Goal: Obtain resource: Download file/media

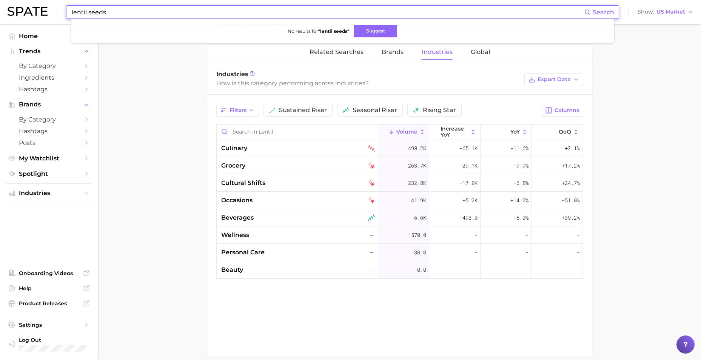
scroll to position [340, 0]
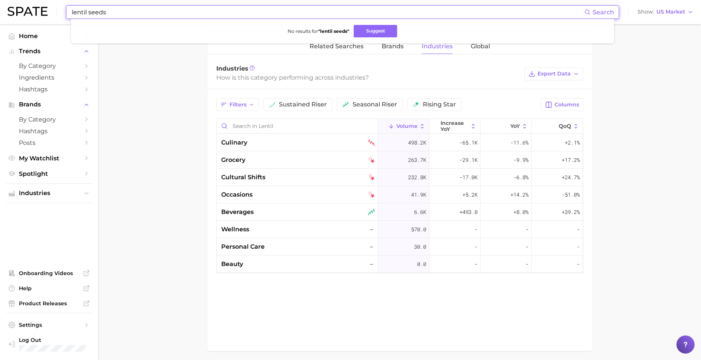
click at [637, 193] on main "1. ingredients 2. grains, nuts, beans & seeds products 3. lentil Overview Googl…" at bounding box center [399, 36] width 603 height 704
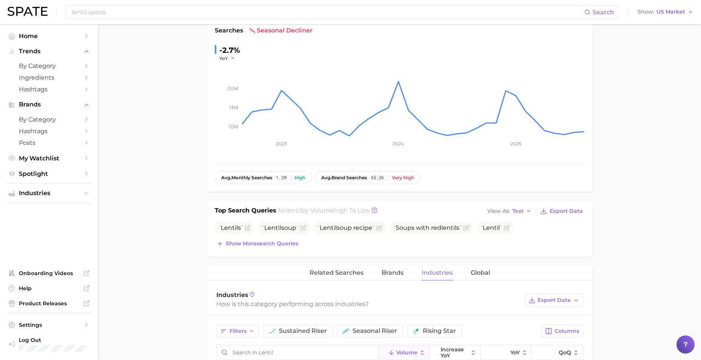
scroll to position [0, 0]
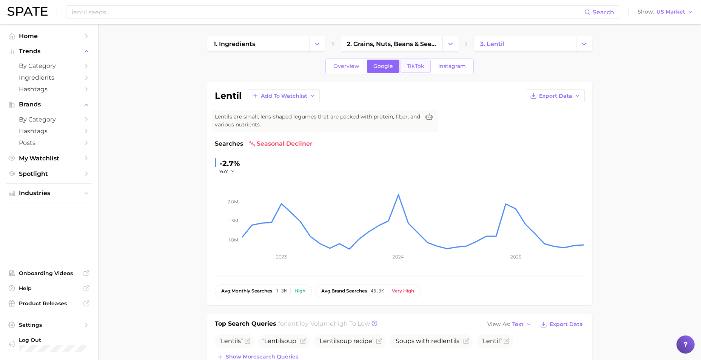
click at [424, 65] on link "TikTok" at bounding box center [416, 66] width 30 height 13
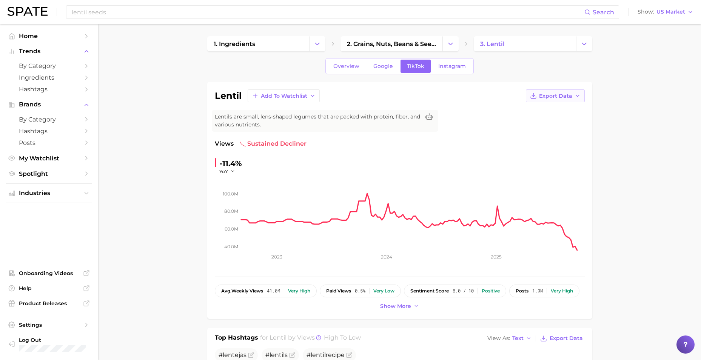
click at [581, 95] on button "Export Data" at bounding box center [555, 95] width 59 height 13
click at [563, 119] on button "Time Series Image" at bounding box center [543, 124] width 83 height 14
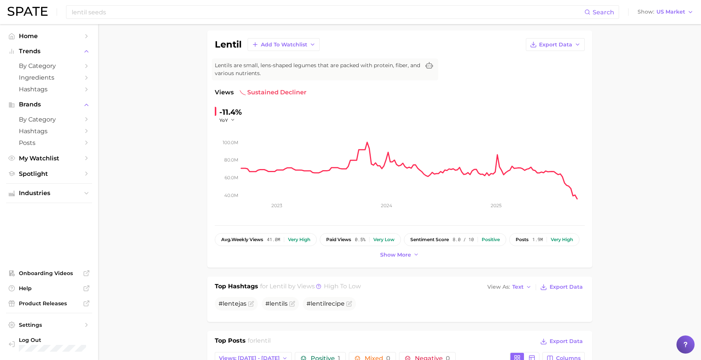
scroll to position [38, 0]
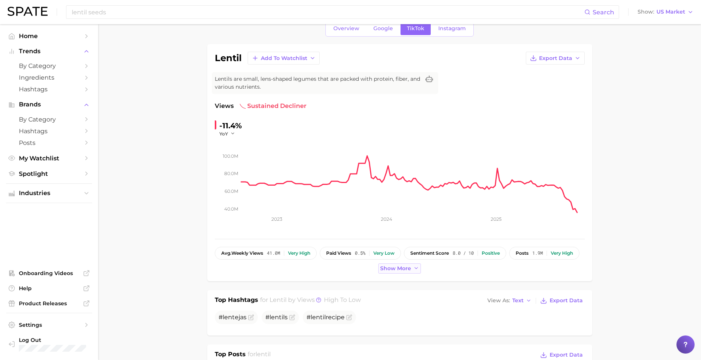
click at [403, 265] on span "Show more" at bounding box center [395, 268] width 31 height 6
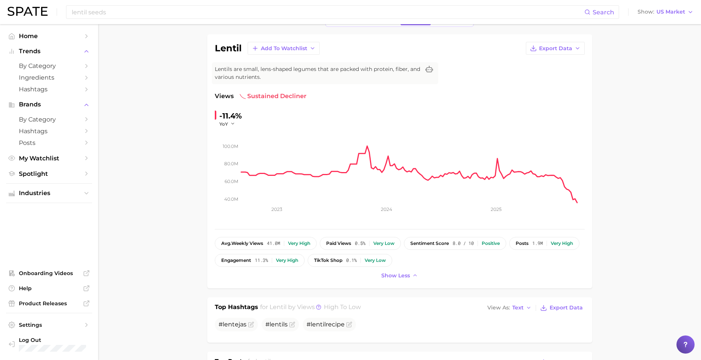
scroll to position [43, 0]
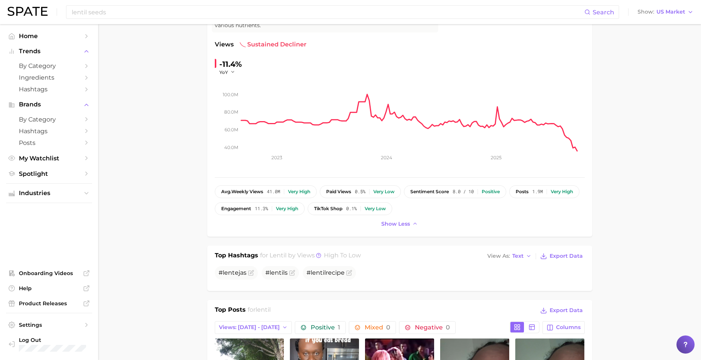
scroll to position [0, 0]
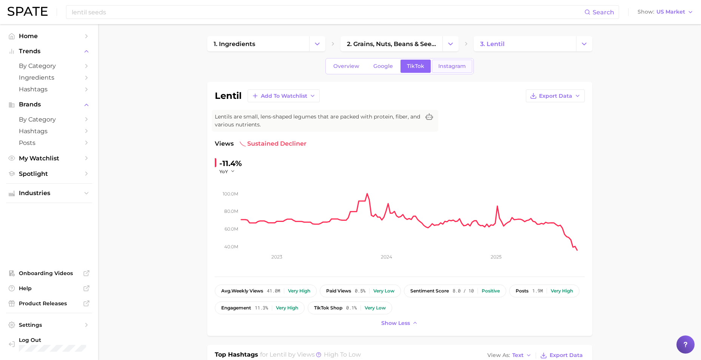
click at [460, 69] on link "Instagram" at bounding box center [452, 66] width 40 height 13
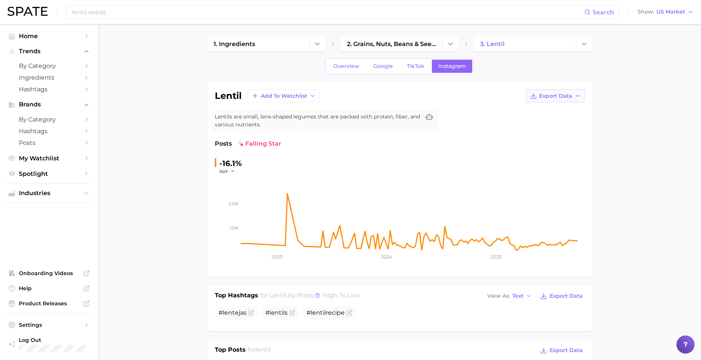
click at [575, 97] on icon "button" at bounding box center [578, 96] width 6 height 6
click at [534, 124] on span "Time Series Image" at bounding box center [540, 123] width 51 height 6
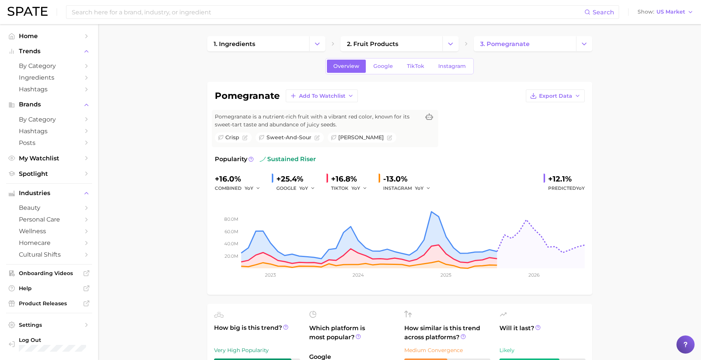
drag, startPoint x: 486, startPoint y: 6, endPoint x: 628, endPoint y: 137, distance: 193.4
click at [450, 43] on icon "Change Category" at bounding box center [451, 44] width 8 height 8
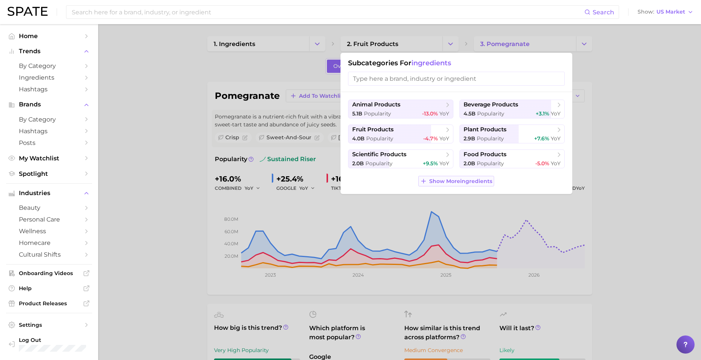
click at [447, 185] on button "Show More ingredients" at bounding box center [456, 181] width 76 height 11
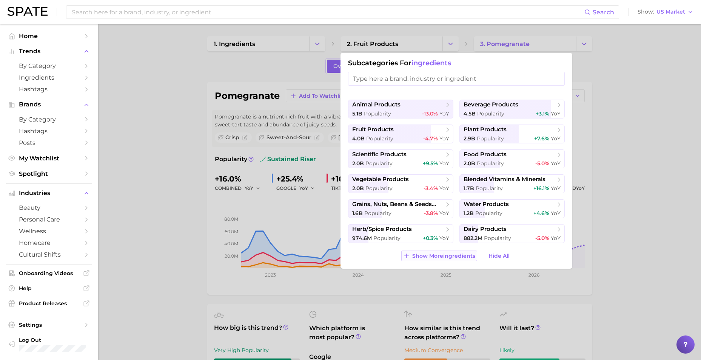
click at [442, 258] on span "Show More ingredients" at bounding box center [443, 256] width 63 height 6
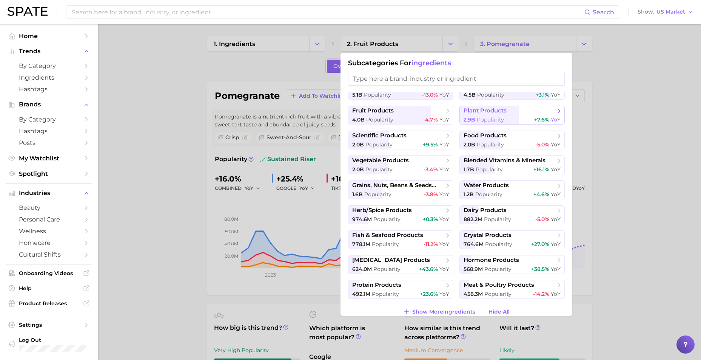
scroll to position [28, 0]
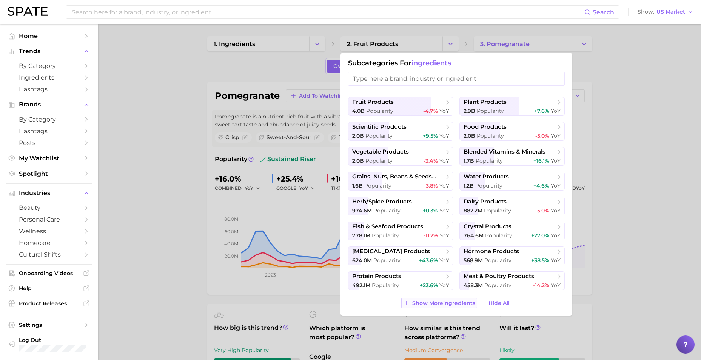
click at [420, 301] on span "Show More ingredients" at bounding box center [443, 303] width 63 height 6
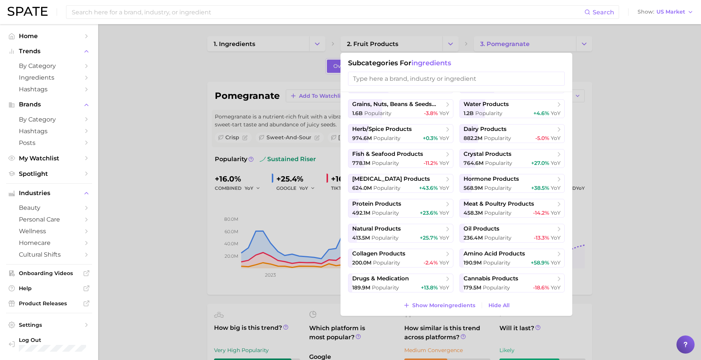
scroll to position [102, 0]
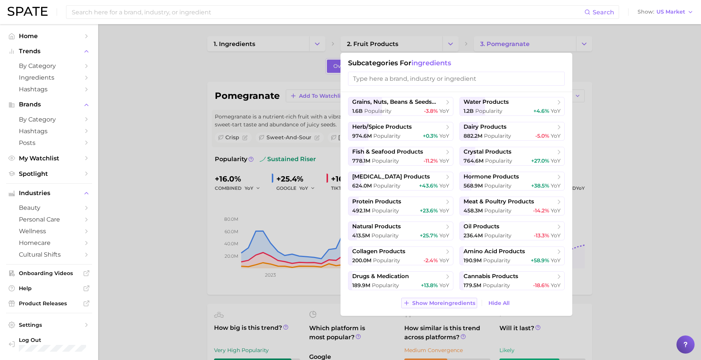
click at [463, 306] on span "Show More ingredients" at bounding box center [443, 303] width 63 height 6
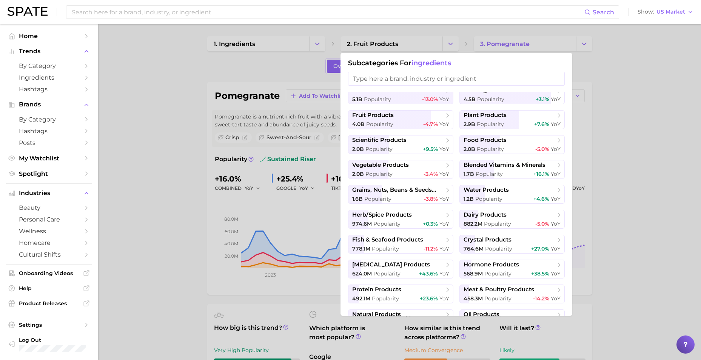
scroll to position [0, 0]
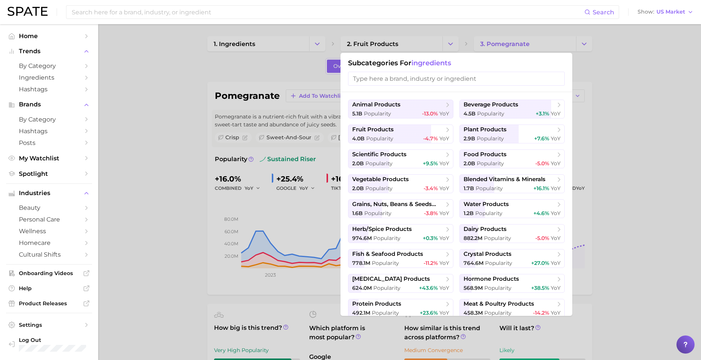
click at [656, 86] on div at bounding box center [350, 180] width 701 height 360
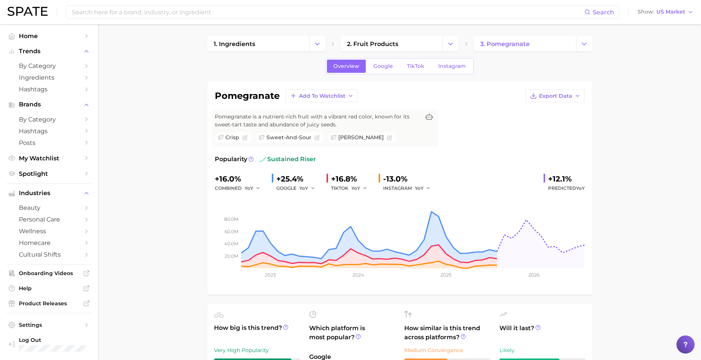
click at [578, 94] on icon "button" at bounding box center [578, 96] width 6 height 6
click at [555, 125] on span "Time Series Image" at bounding box center [540, 123] width 51 height 6
click at [383, 65] on span "Google" at bounding box center [383, 66] width 20 height 6
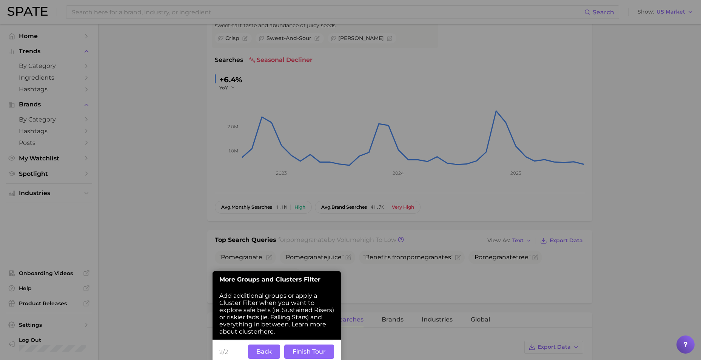
scroll to position [142, 0]
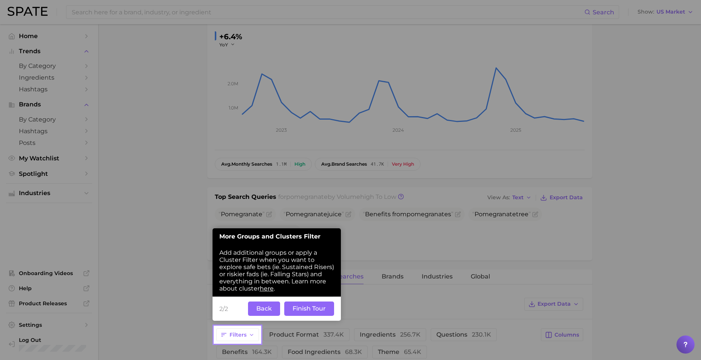
click at [325, 309] on button "Finish Tour" at bounding box center [309, 309] width 50 height 14
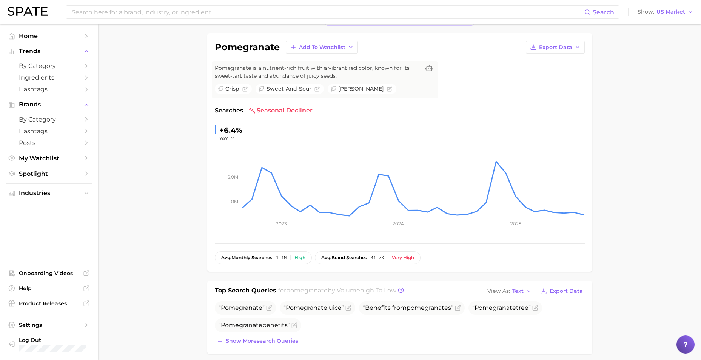
scroll to position [0, 0]
